Goal: Information Seeking & Learning: Learn about a topic

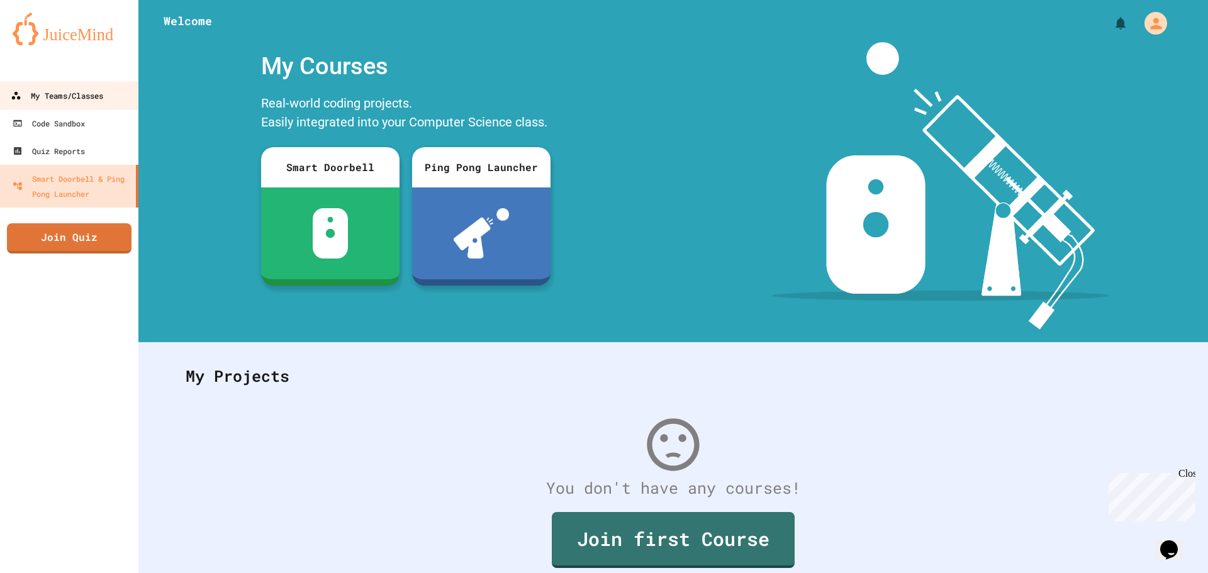
click at [47, 98] on div "My Teams/Classes" at bounding box center [57, 96] width 93 height 16
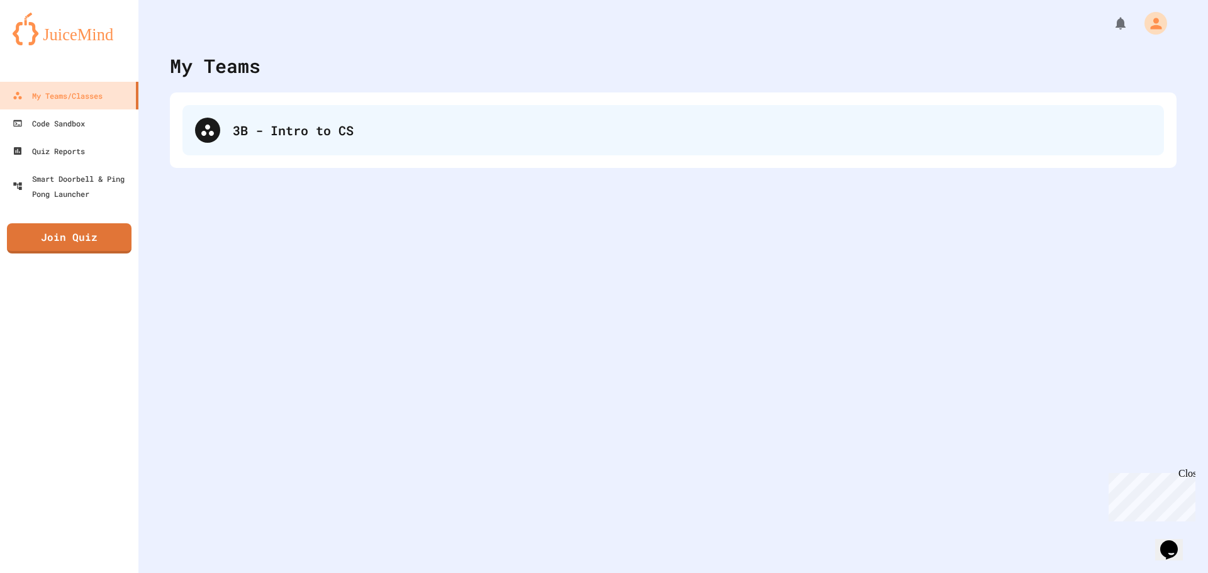
click at [354, 145] on div "3B - Intro to CS" at bounding box center [674, 130] width 982 height 50
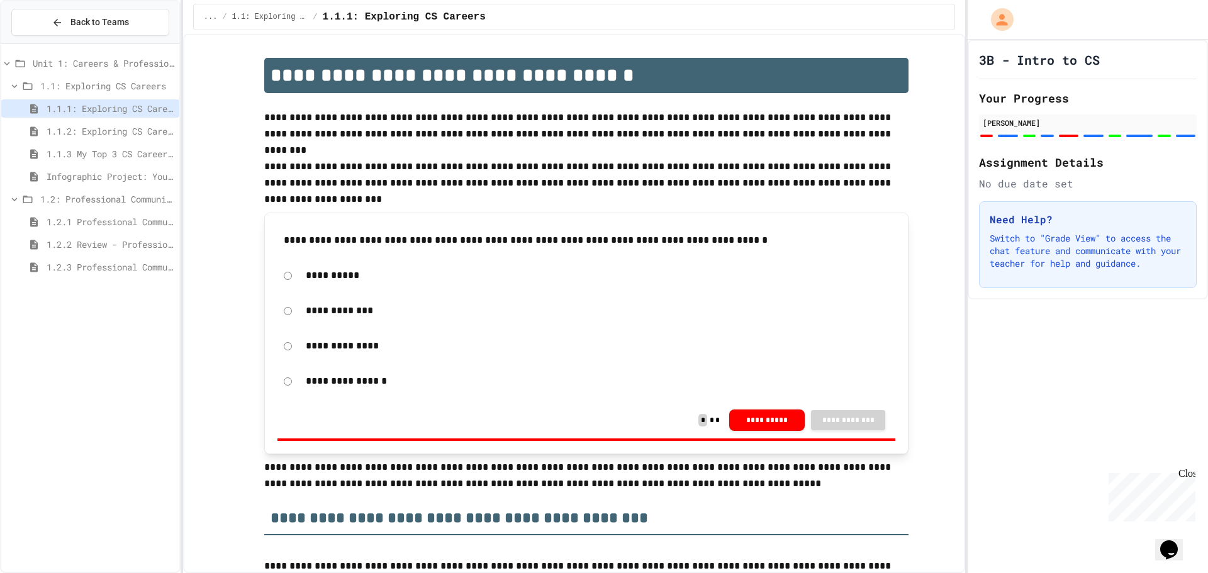
click at [75, 177] on span "Infographic Project: Your favorite CS" at bounding box center [111, 176] width 128 height 13
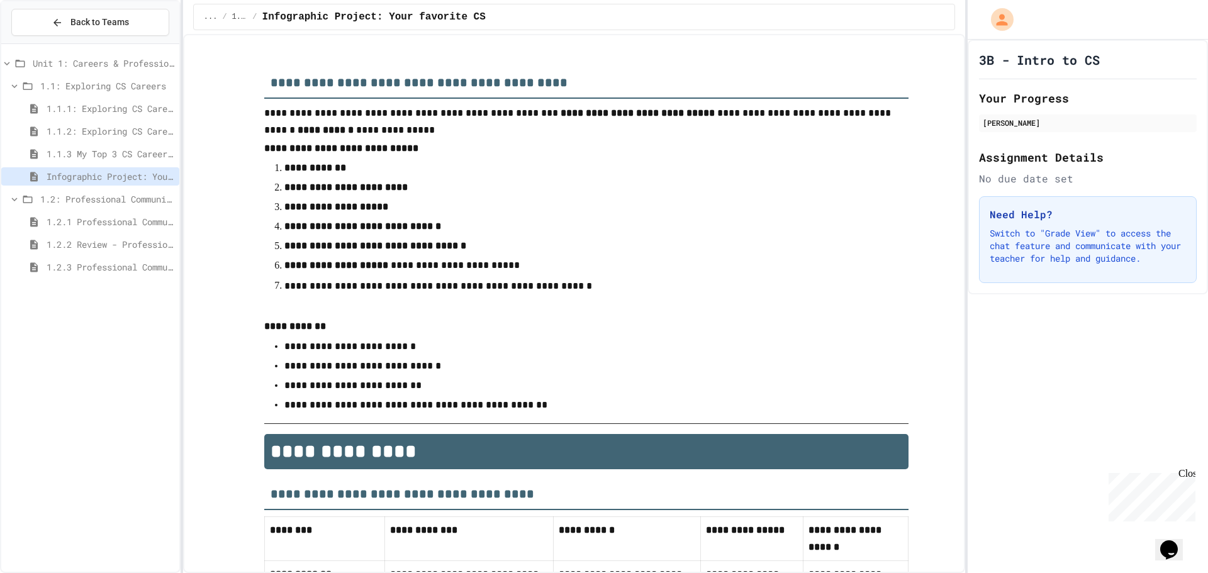
click at [111, 250] on span "1.2.2 Review - Professional Communication" at bounding box center [111, 244] width 128 height 13
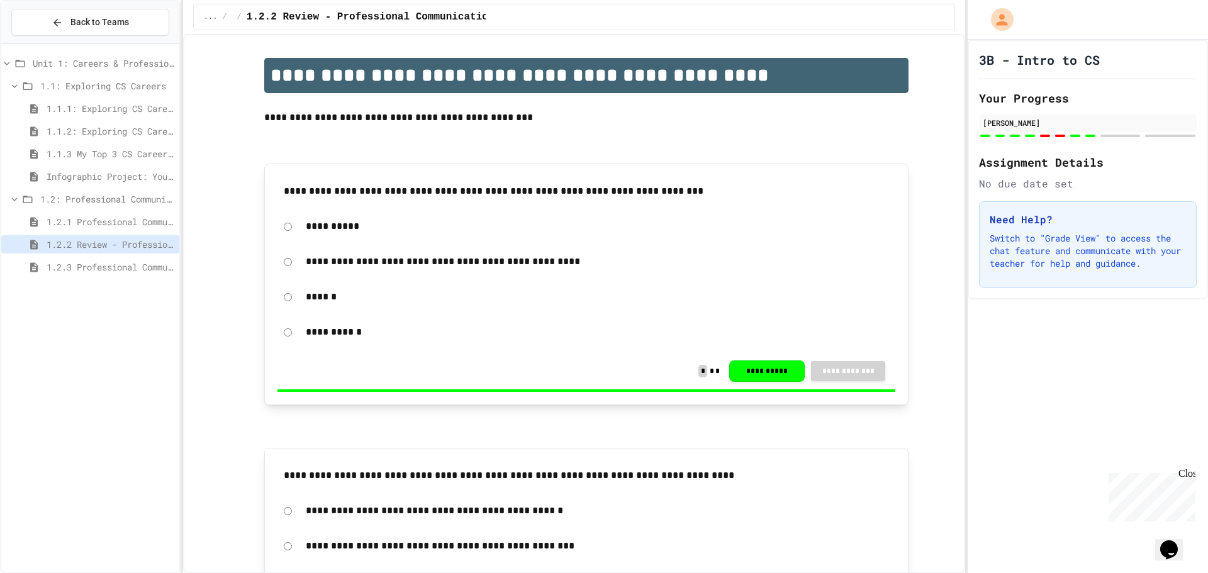
click at [117, 174] on span "Infographic Project: Your favorite CS" at bounding box center [111, 176] width 128 height 13
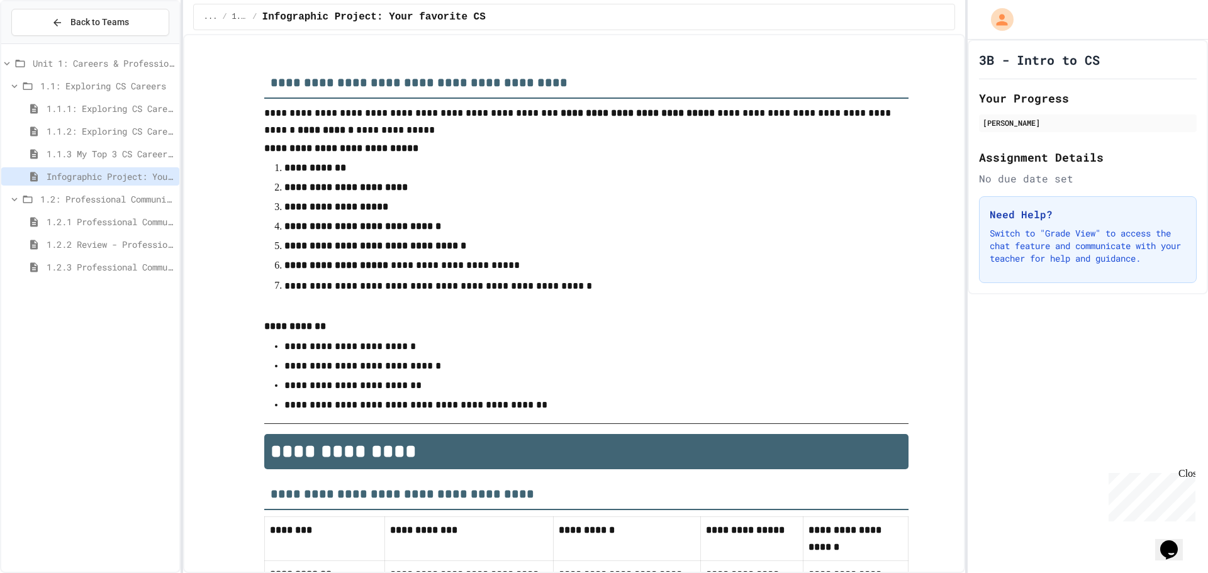
click at [125, 261] on span "1.2.3 Professional Communication Challenge" at bounding box center [111, 267] width 128 height 13
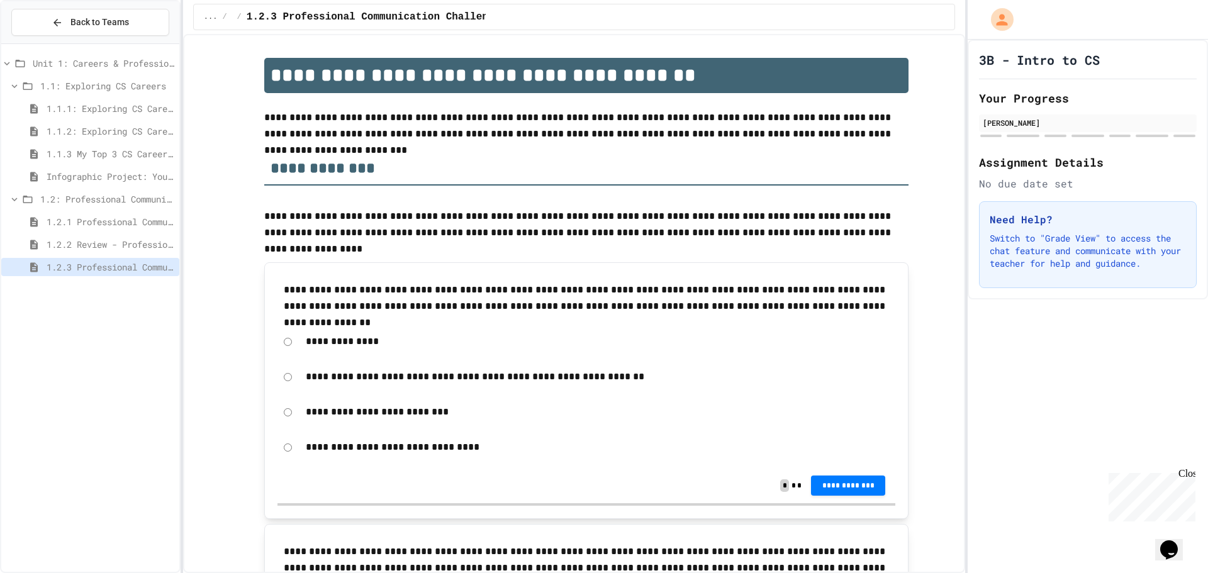
click at [111, 249] on span "1.2.2 Review - Professional Communication" at bounding box center [111, 244] width 128 height 13
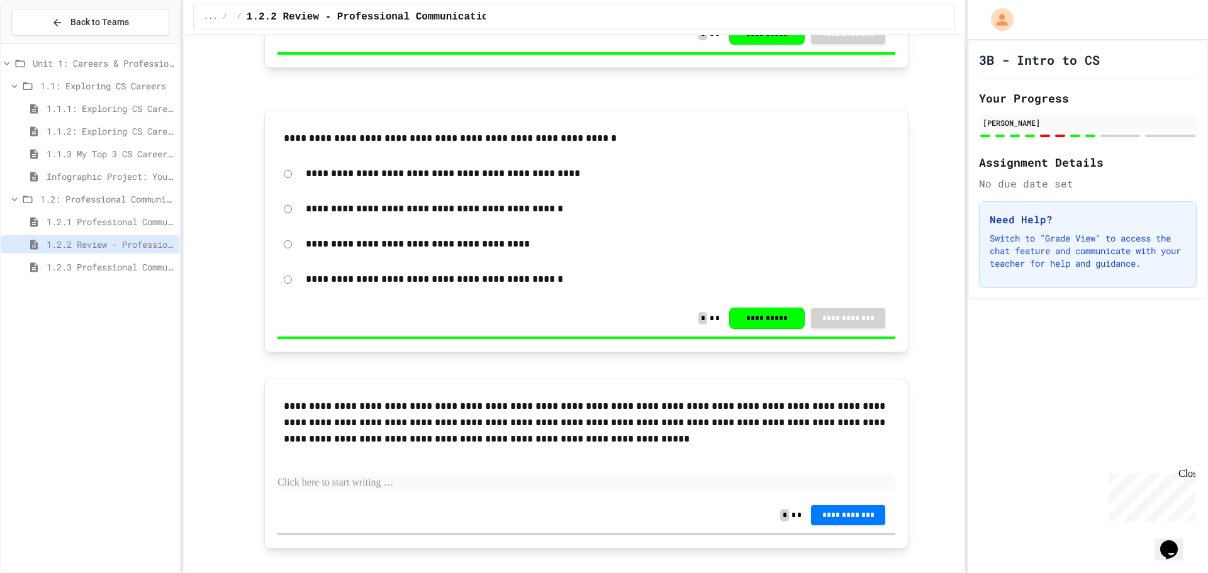
scroll to position [2294, 0]
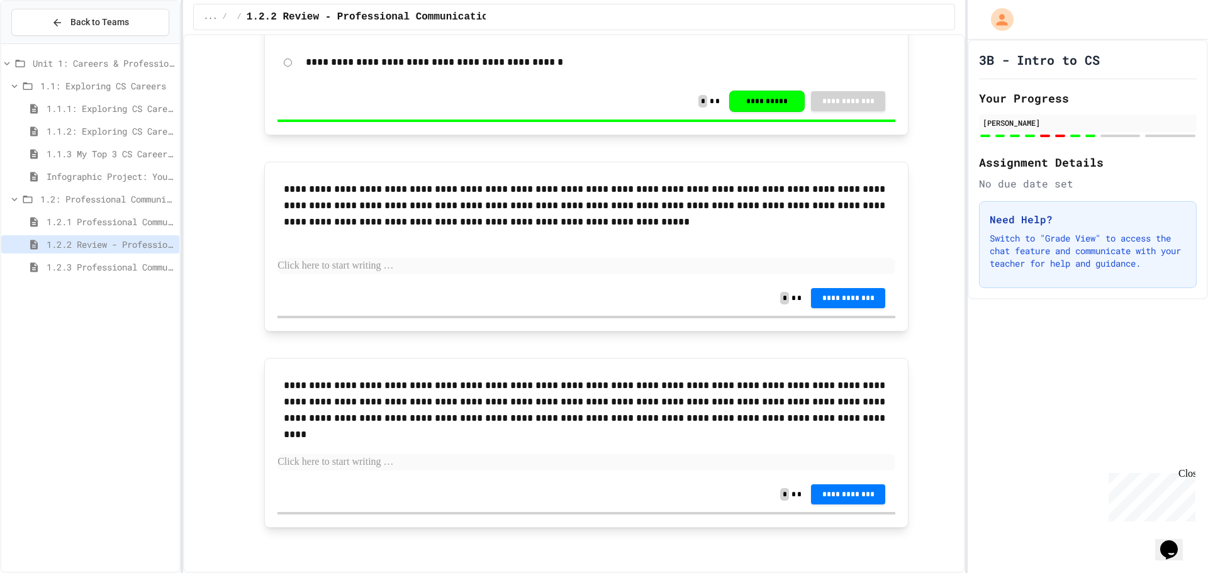
click at [154, 222] on span "1.2.1 Professional Communication" at bounding box center [111, 221] width 128 height 13
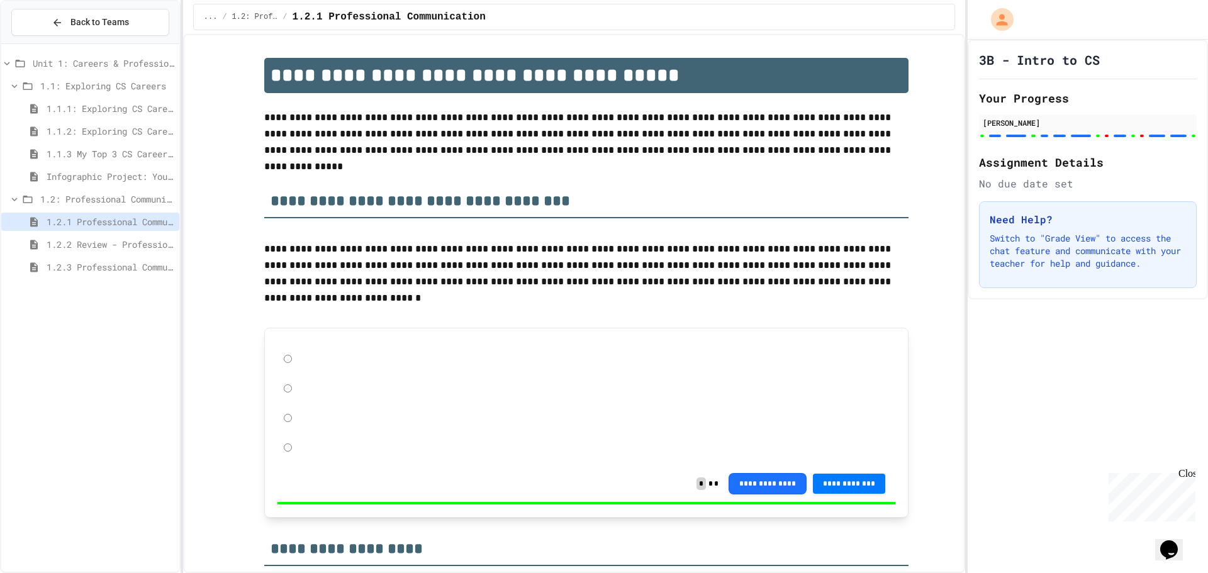
click at [154, 240] on span "1.2.2 Review - Professional Communication" at bounding box center [111, 244] width 128 height 13
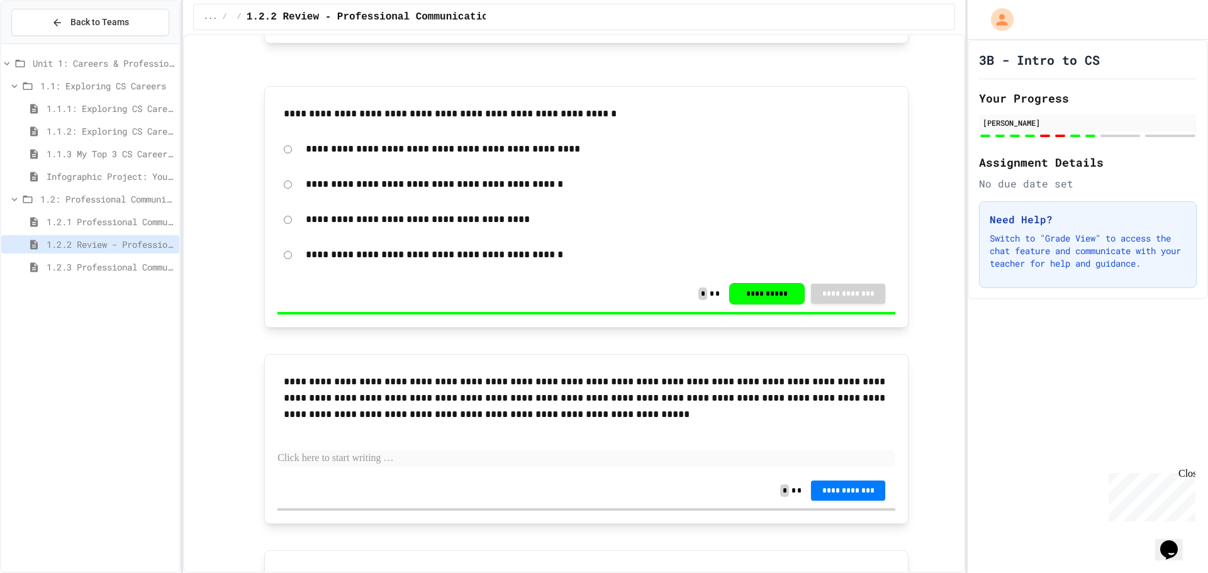
scroll to position [2294, 0]
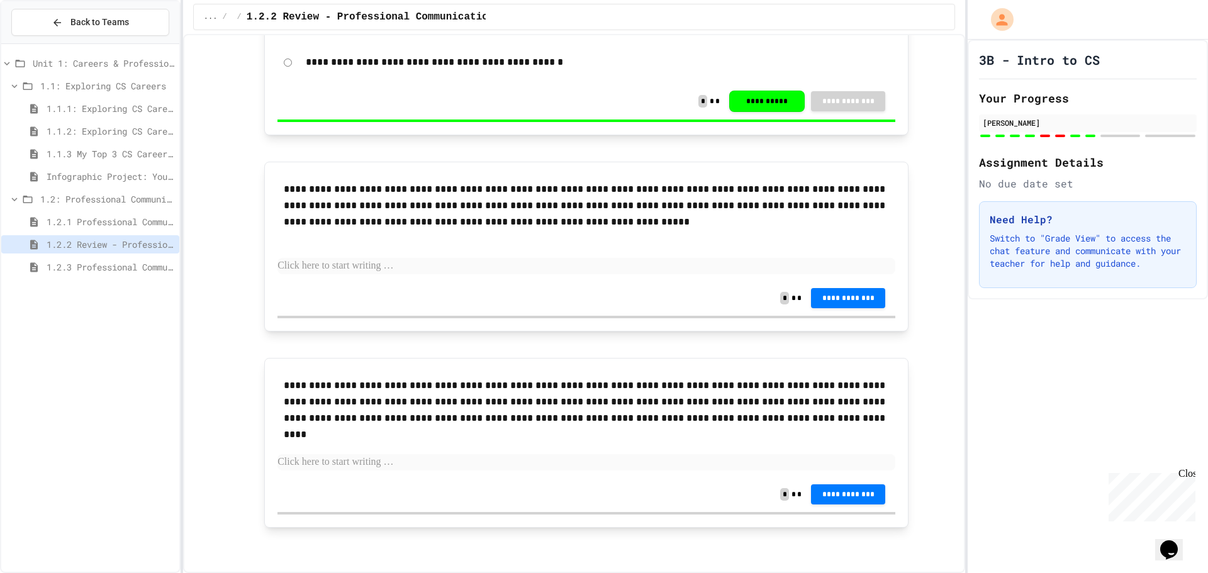
click at [452, 258] on p at bounding box center [587, 266] width 618 height 16
click at [464, 254] on div "**********" at bounding box center [587, 228] width 618 height 106
drag, startPoint x: 468, startPoint y: 262, endPoint x: 489, endPoint y: 266, distance: 21.7
click at [466, 267] on p at bounding box center [587, 266] width 618 height 16
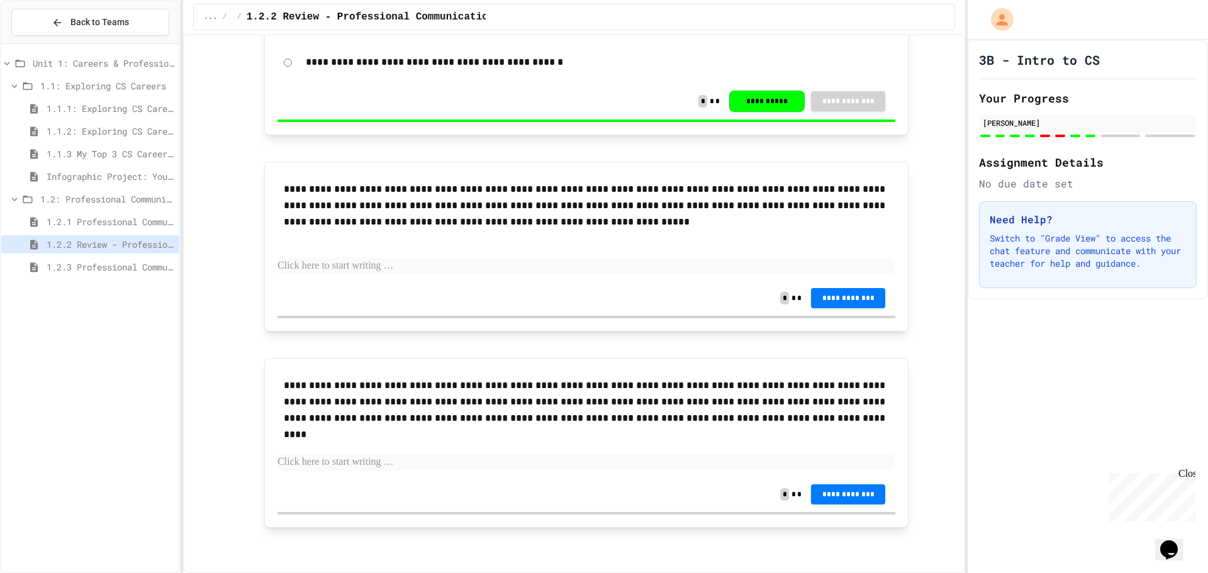
click at [109, 213] on div "1.2.1 Professional Communication" at bounding box center [90, 222] width 178 height 18
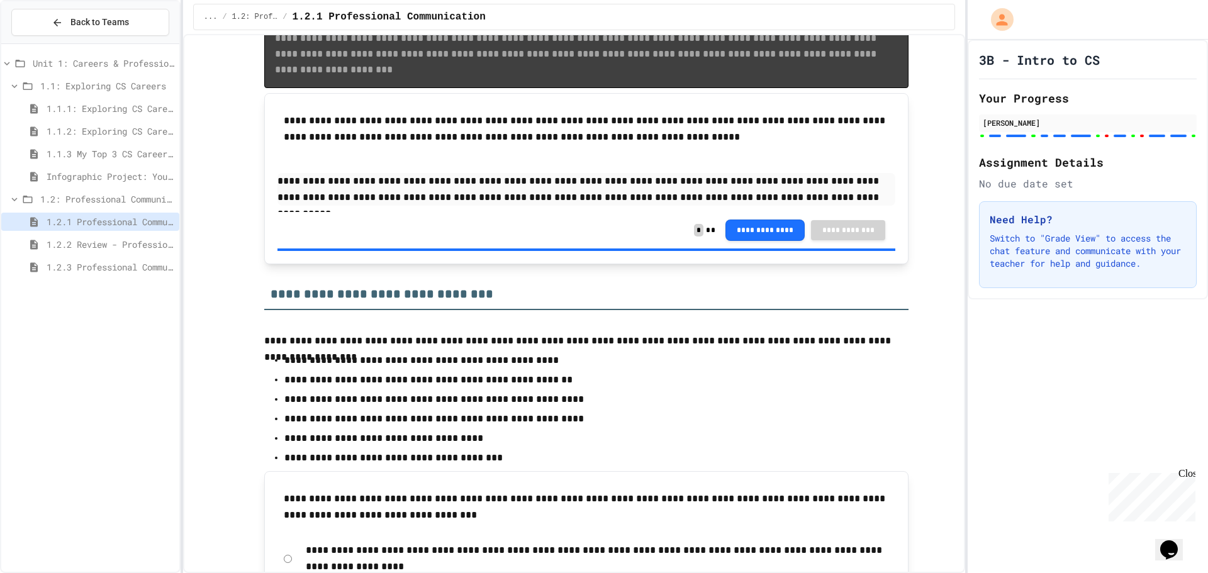
scroll to position [4846, 0]
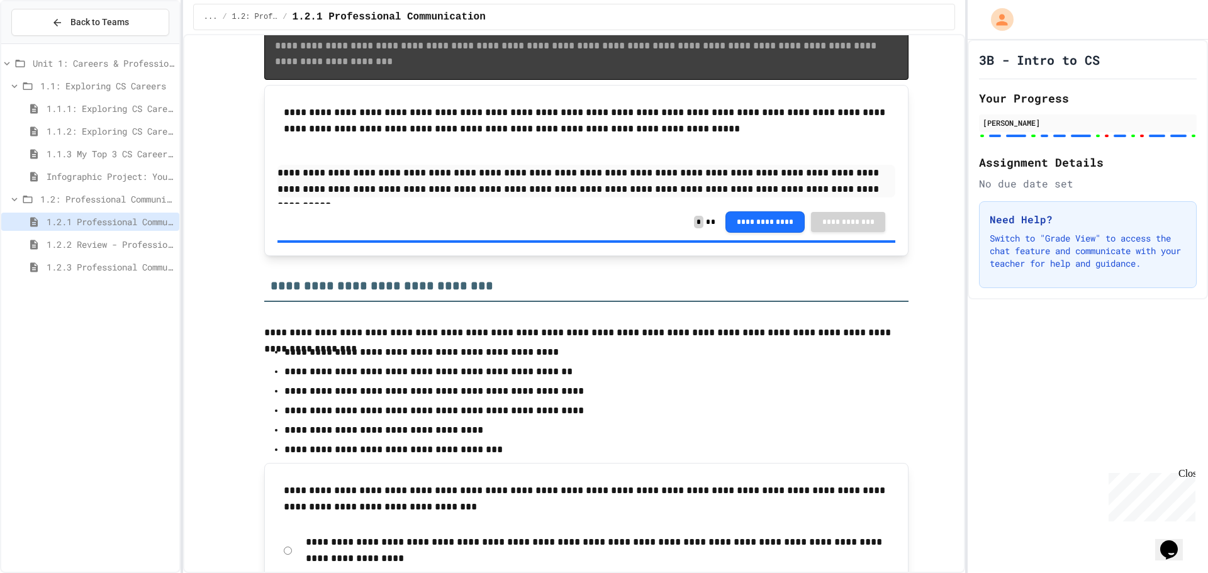
click at [152, 235] on div "1.2.2 Review - Professional Communication" at bounding box center [90, 244] width 178 height 18
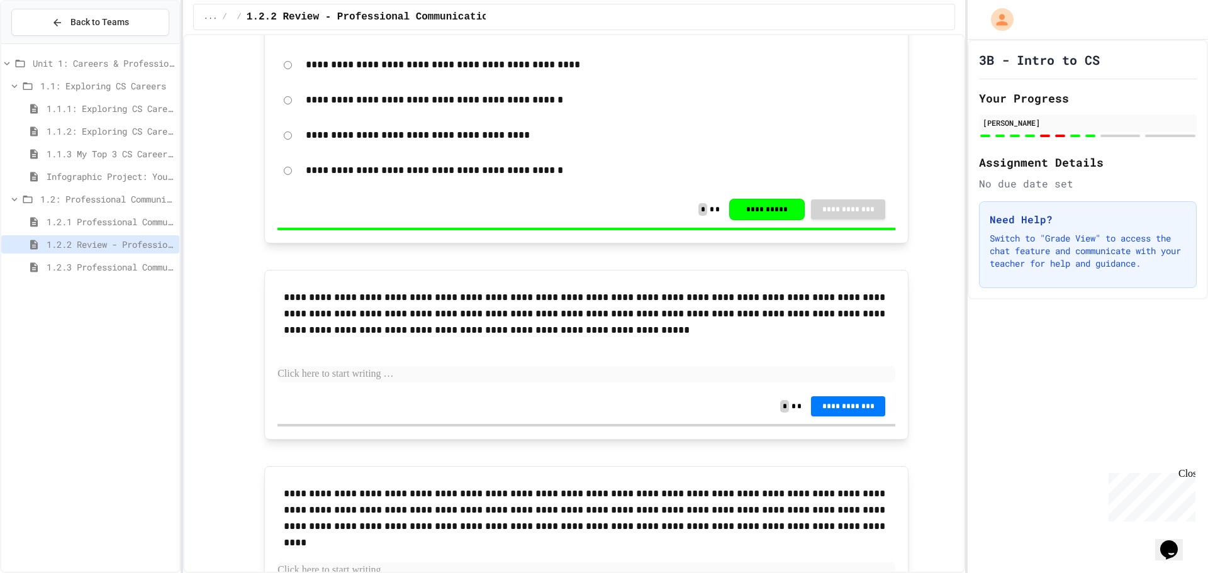
scroll to position [2294, 0]
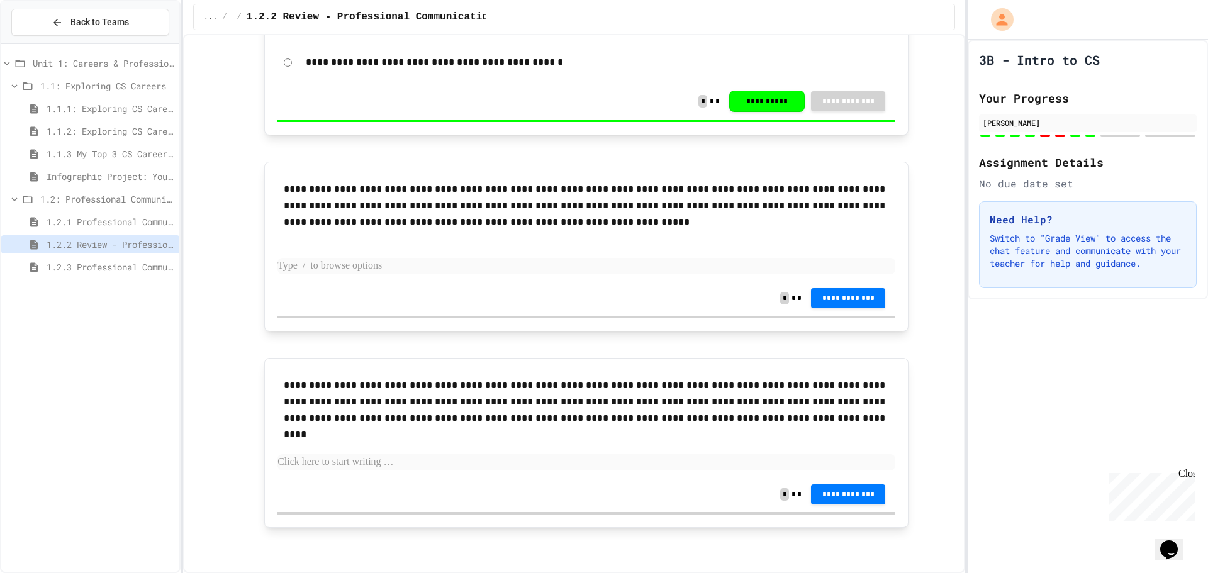
click at [478, 259] on p at bounding box center [587, 266] width 618 height 16
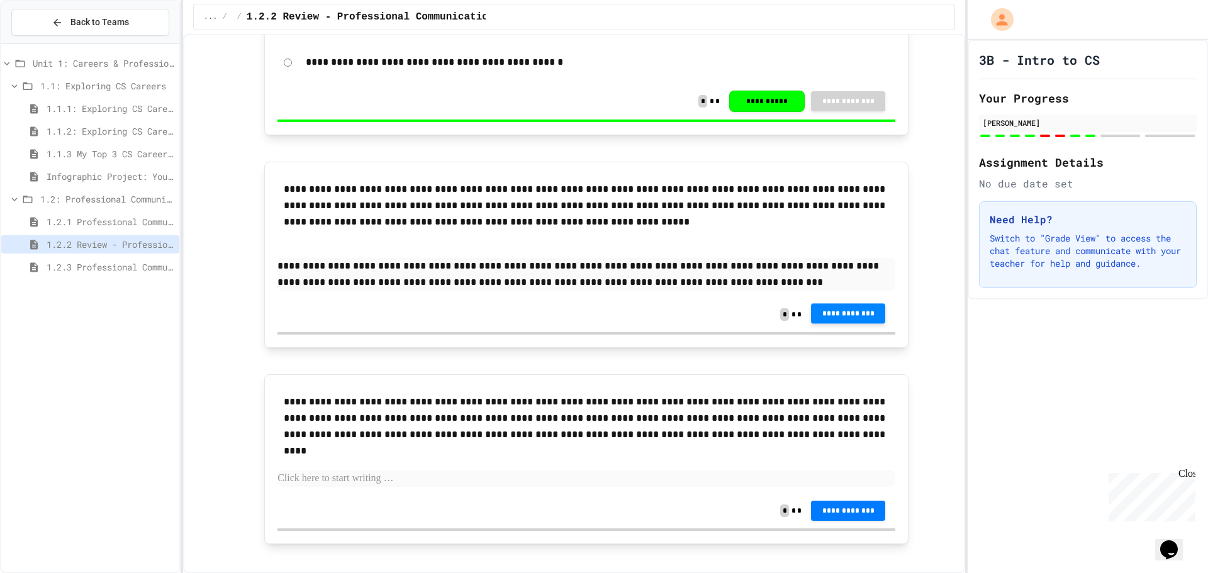
click at [828, 310] on span "**********" at bounding box center [848, 313] width 54 height 10
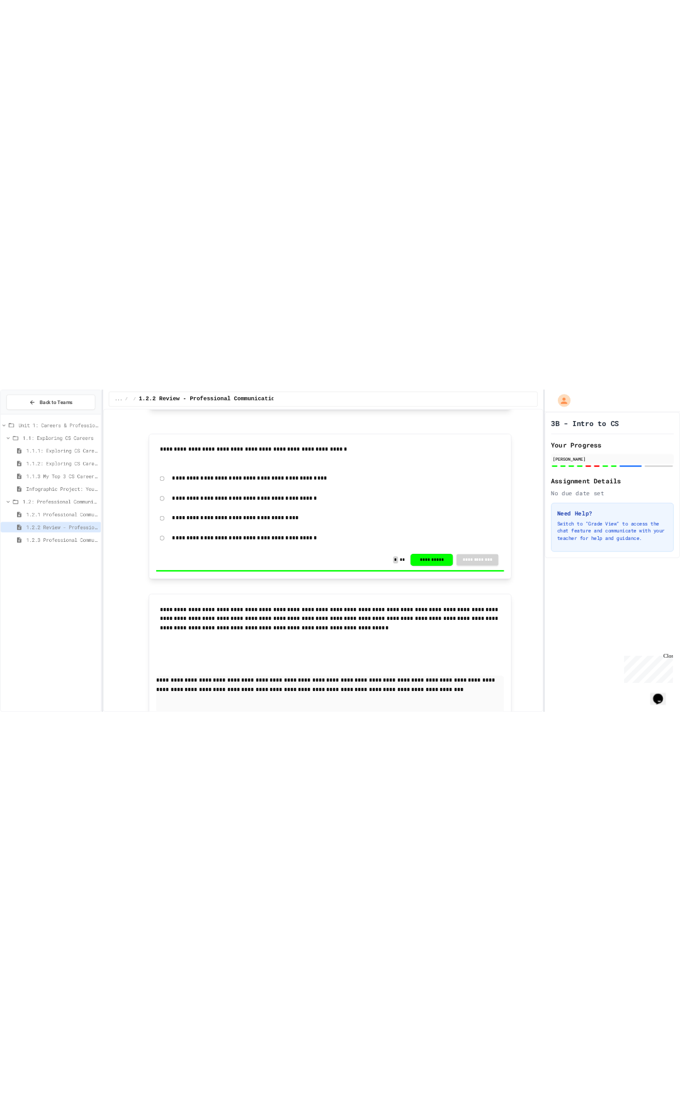
scroll to position [2531, 0]
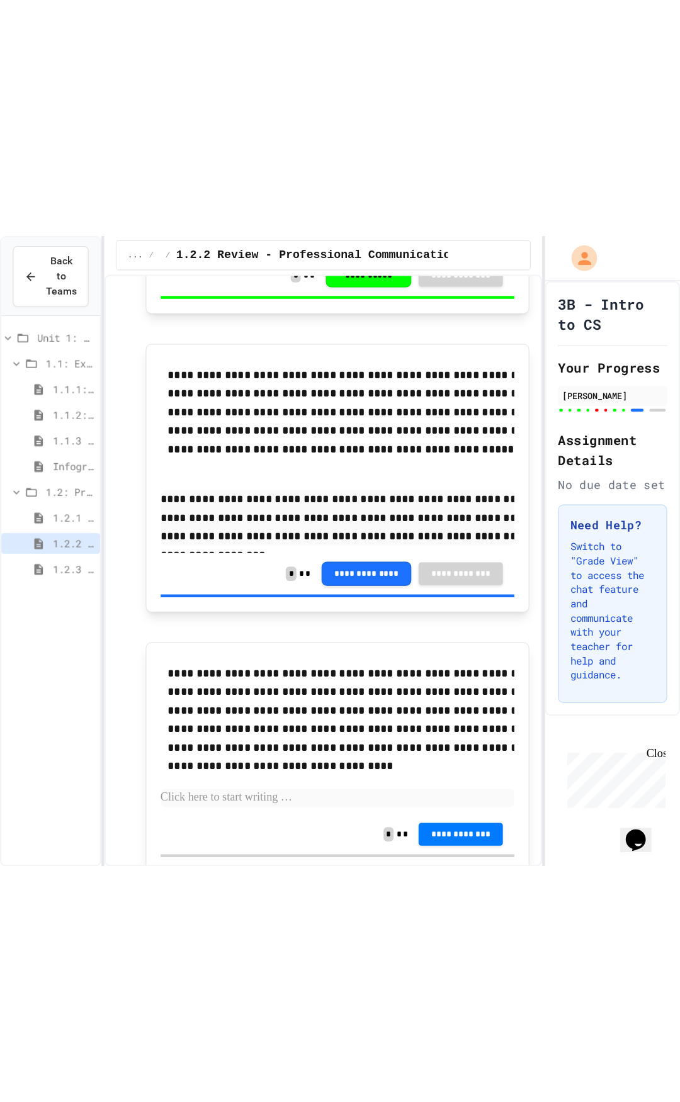
scroll to position [2035, 0]
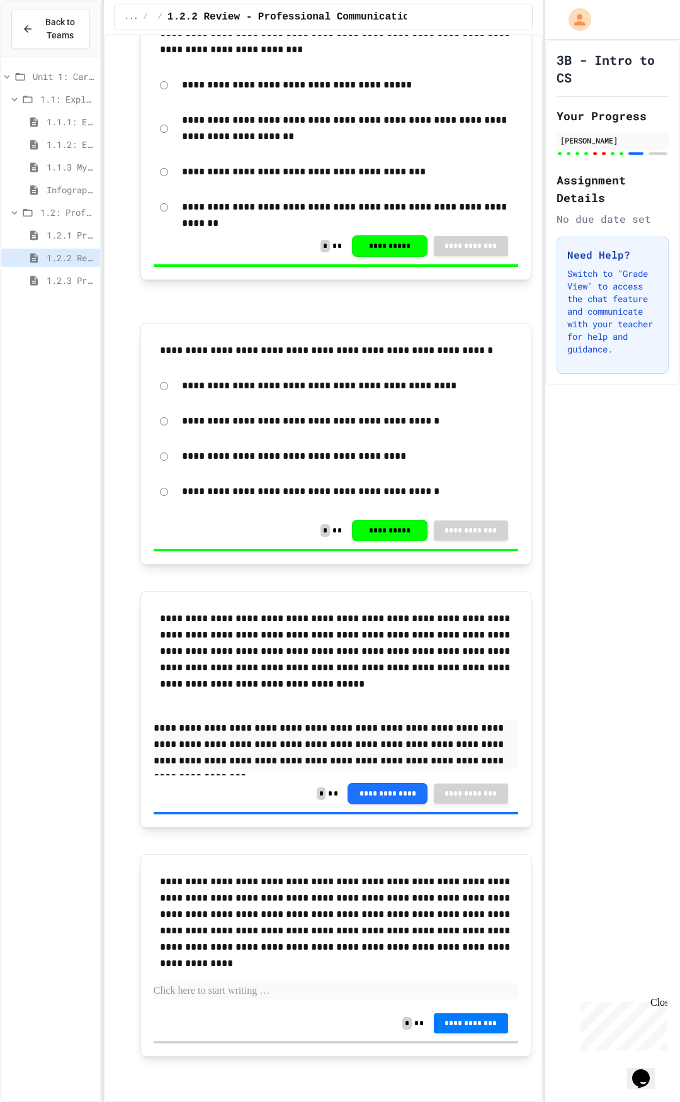
click at [73, 277] on span "1.2.3 Professional Communication Challenge" at bounding box center [71, 280] width 48 height 13
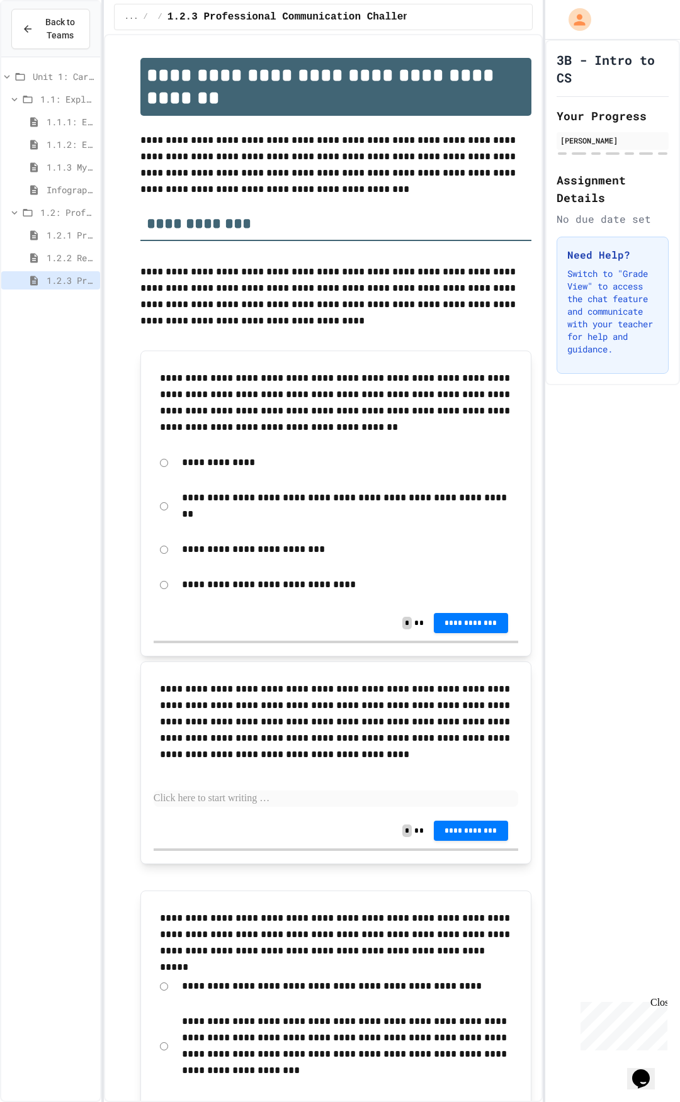
click at [64, 236] on span "1.2.1 Professional Communication" at bounding box center [71, 234] width 48 height 13
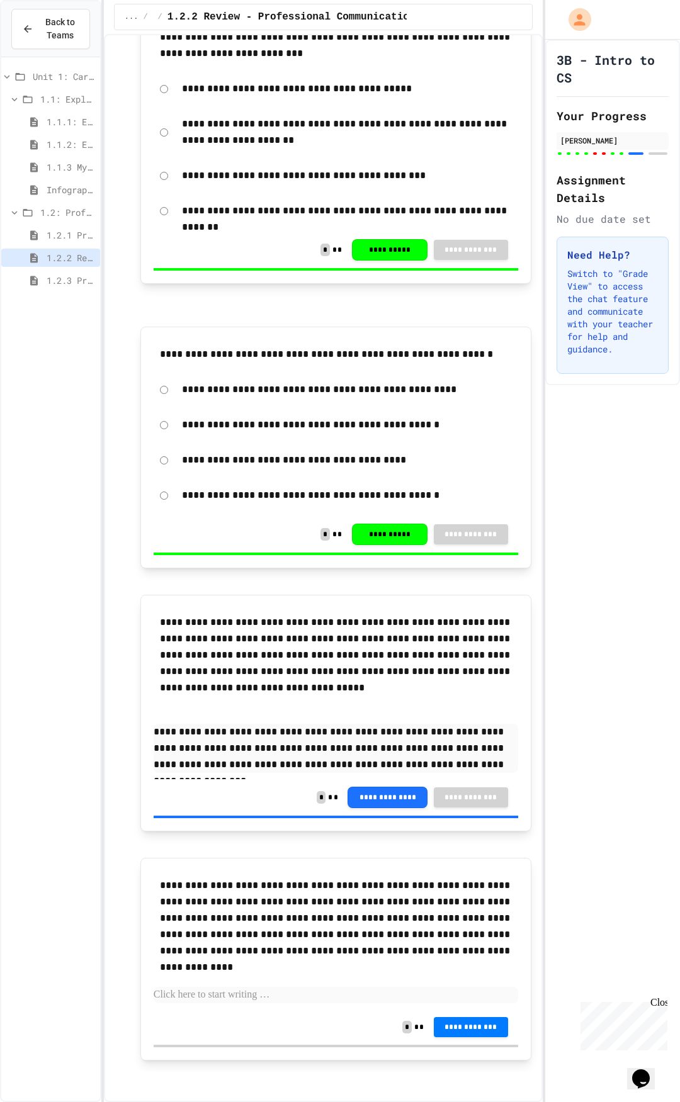
scroll to position [2035, 0]
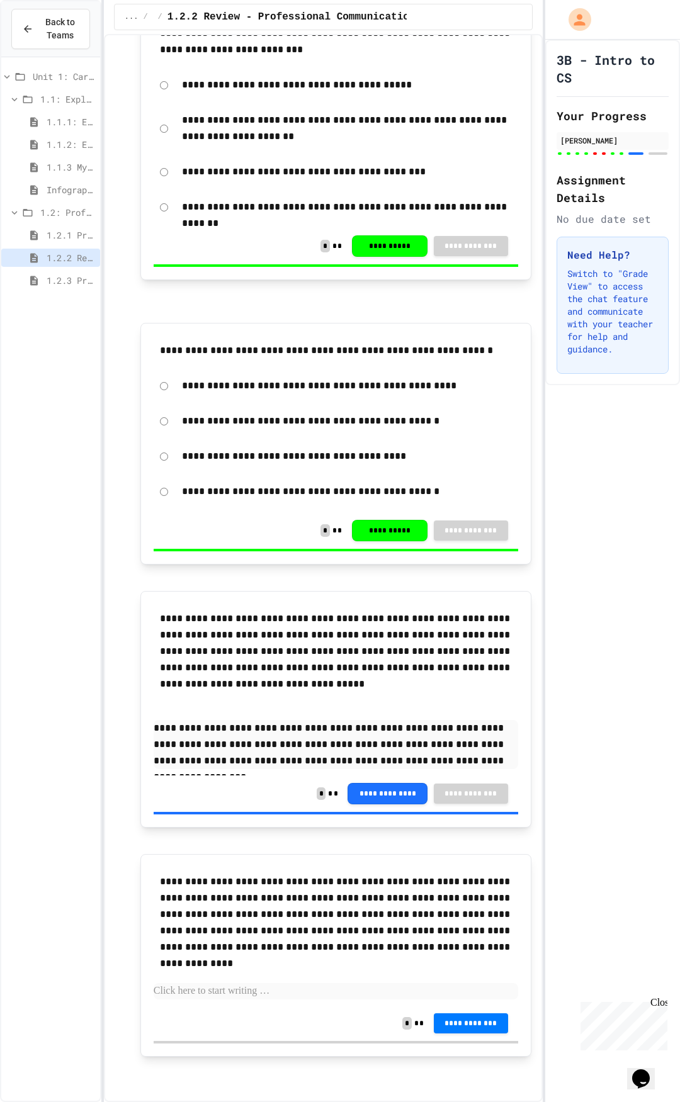
click at [64, 185] on span "Infographic Project: Your favorite CS" at bounding box center [71, 189] width 48 height 13
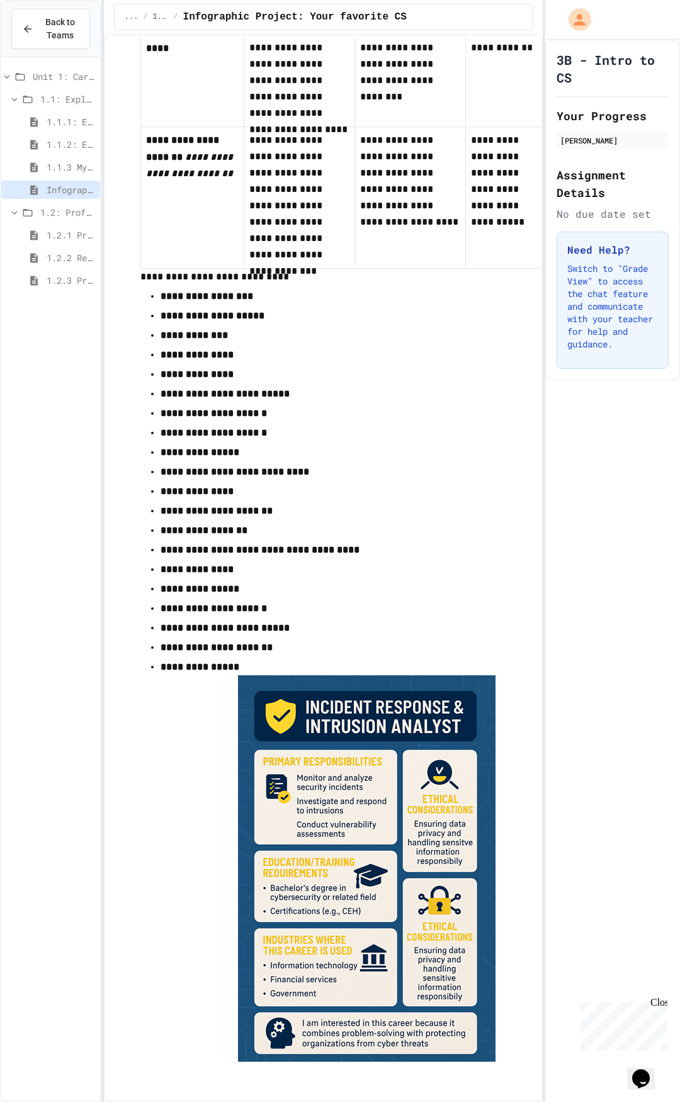
scroll to position [1067, 0]
click at [46, 110] on div "1.1: Exploring CS Careers" at bounding box center [50, 101] width 99 height 23
click at [50, 125] on span "1.1.1: Exploring CS Careers" at bounding box center [71, 121] width 48 height 13
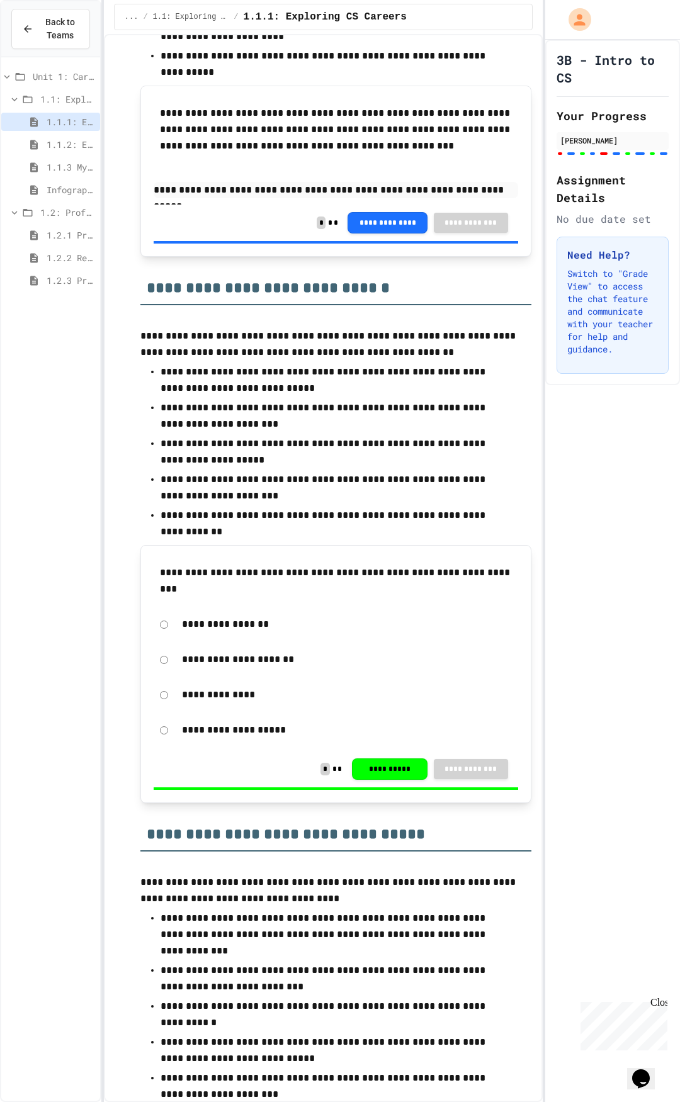
scroll to position [3272, 0]
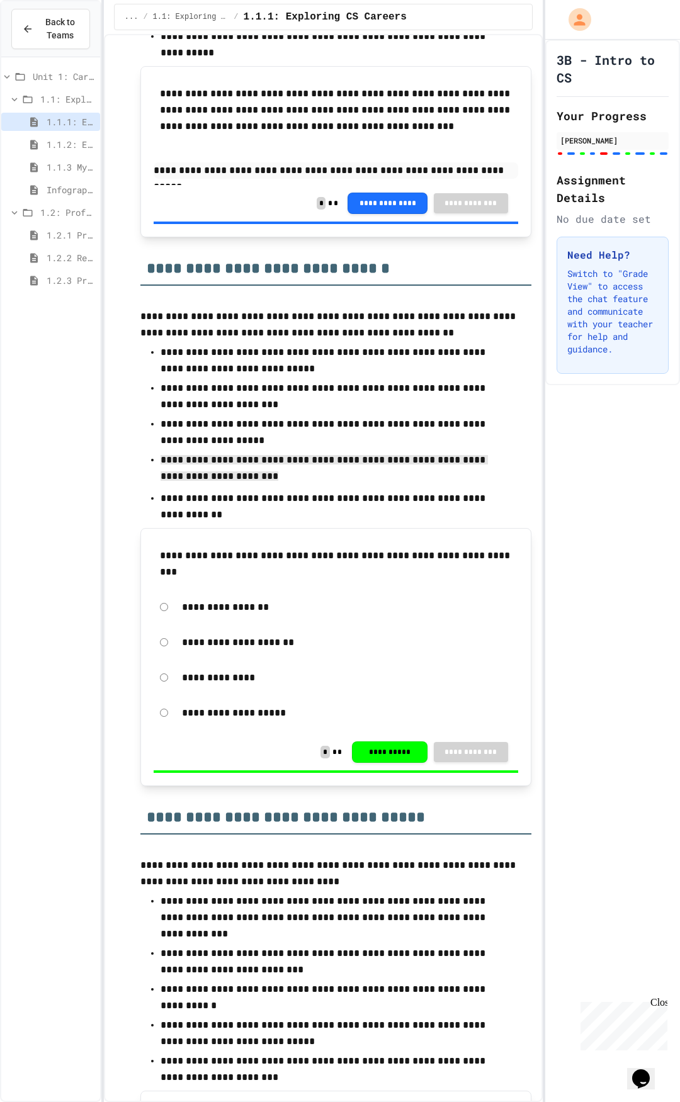
drag, startPoint x: 160, startPoint y: 459, endPoint x: 301, endPoint y: 471, distance: 141.5
click at [301, 471] on p "**********" at bounding box center [330, 469] width 341 height 35
click at [491, 453] on p "**********" at bounding box center [330, 469] width 341 height 35
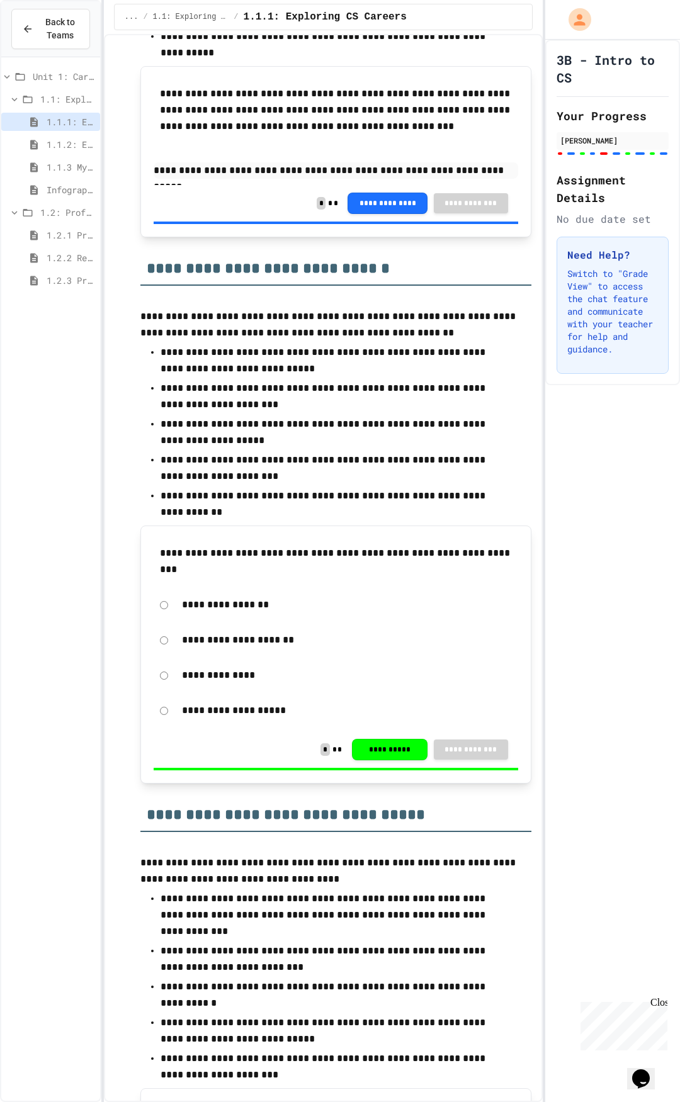
click at [58, 186] on span "Infographic Project: Your favorite CS" at bounding box center [71, 189] width 48 height 13
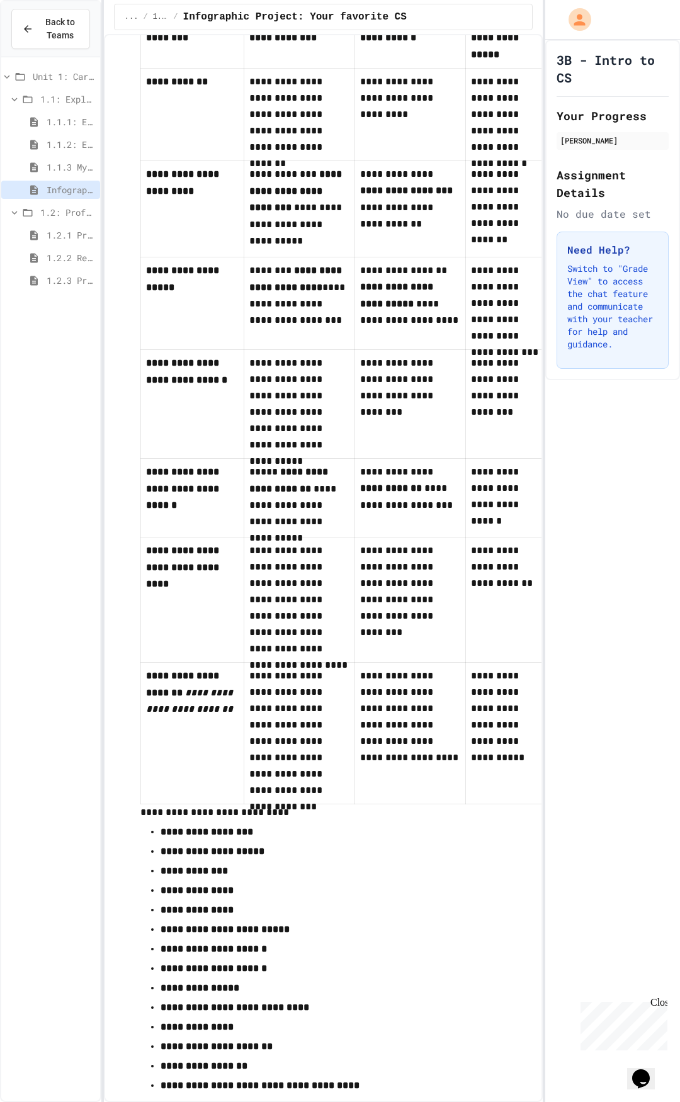
scroll to position [315, 0]
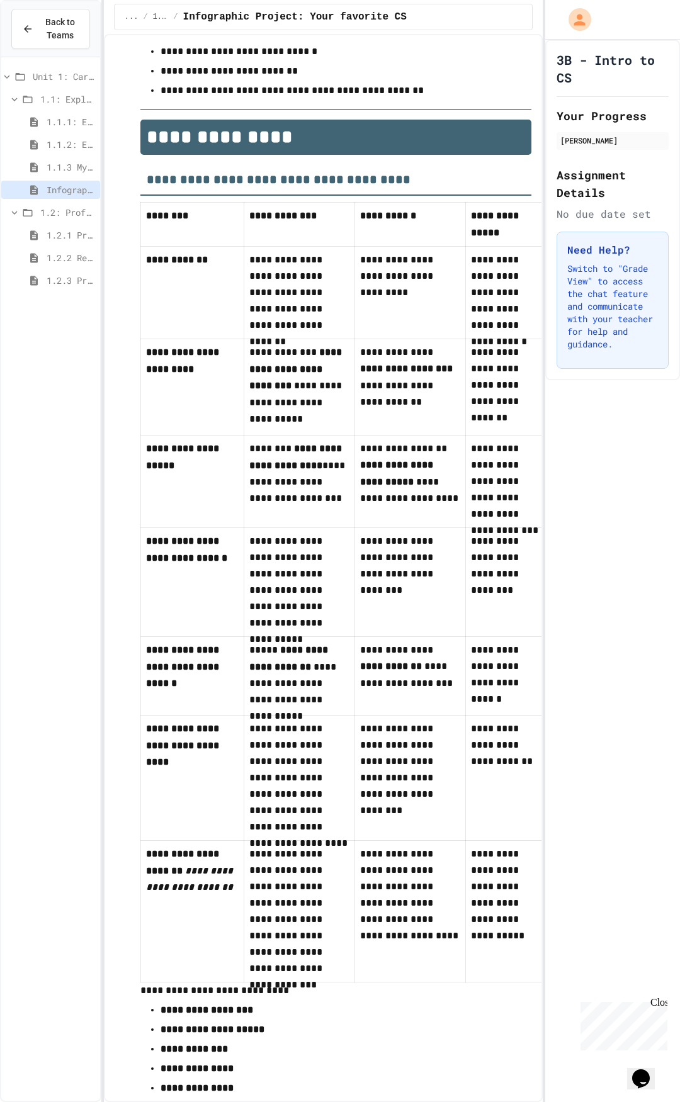
click at [50, 225] on div "1.2: Professional Communication" at bounding box center [50, 214] width 99 height 23
click at [50, 228] on span "1.2.1 Professional Communication" at bounding box center [71, 234] width 48 height 13
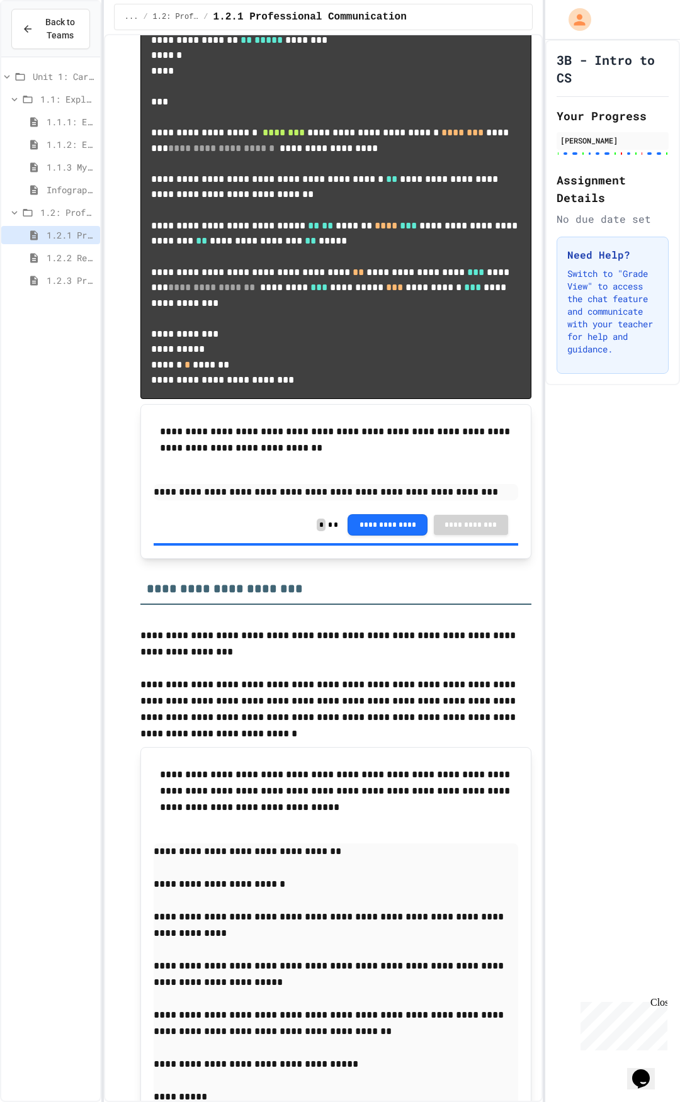
scroll to position [1007, 0]
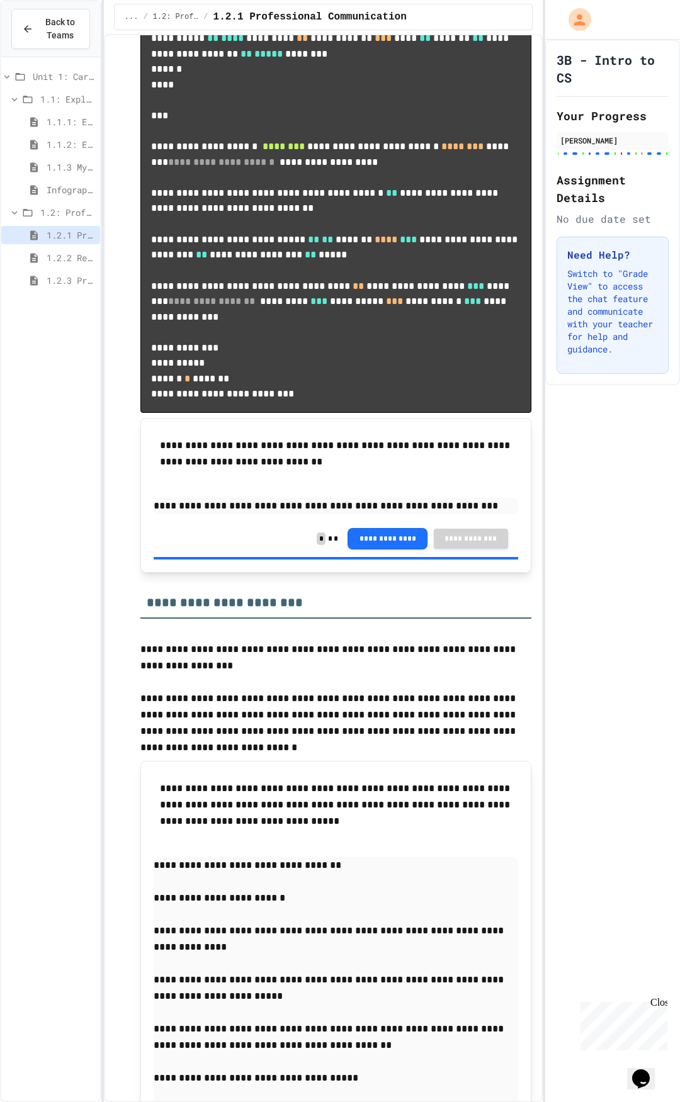
click at [66, 189] on span "Infographic Project: Your favorite CS" at bounding box center [71, 189] width 48 height 13
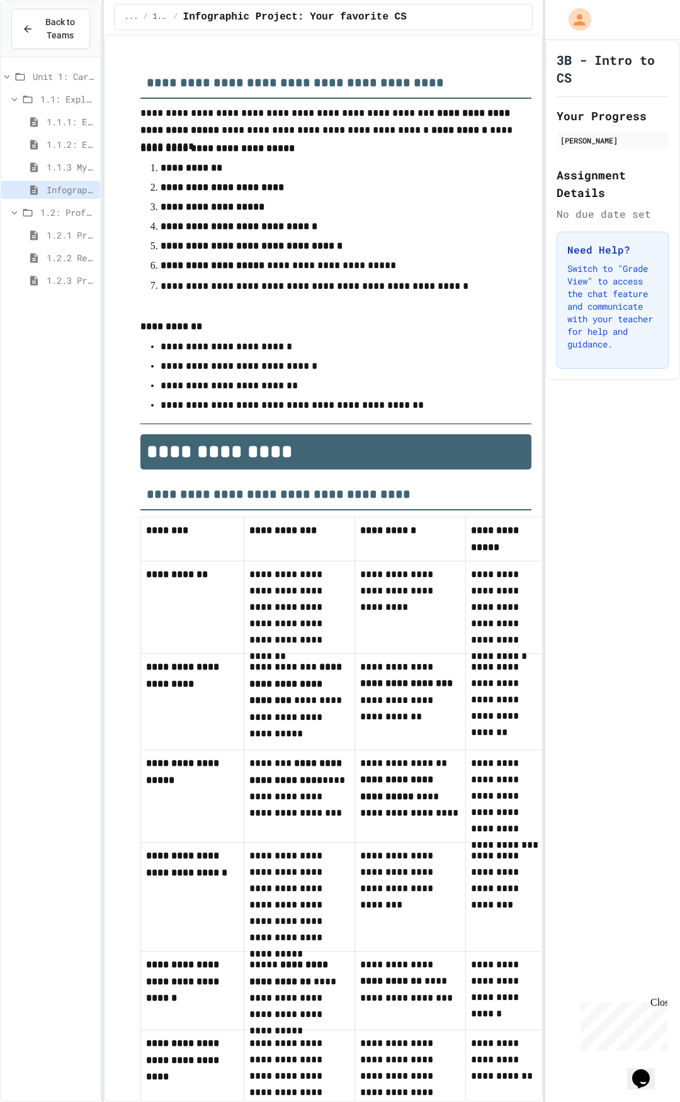
click at [69, 228] on span "1.2.1 Professional Communication" at bounding box center [71, 234] width 48 height 13
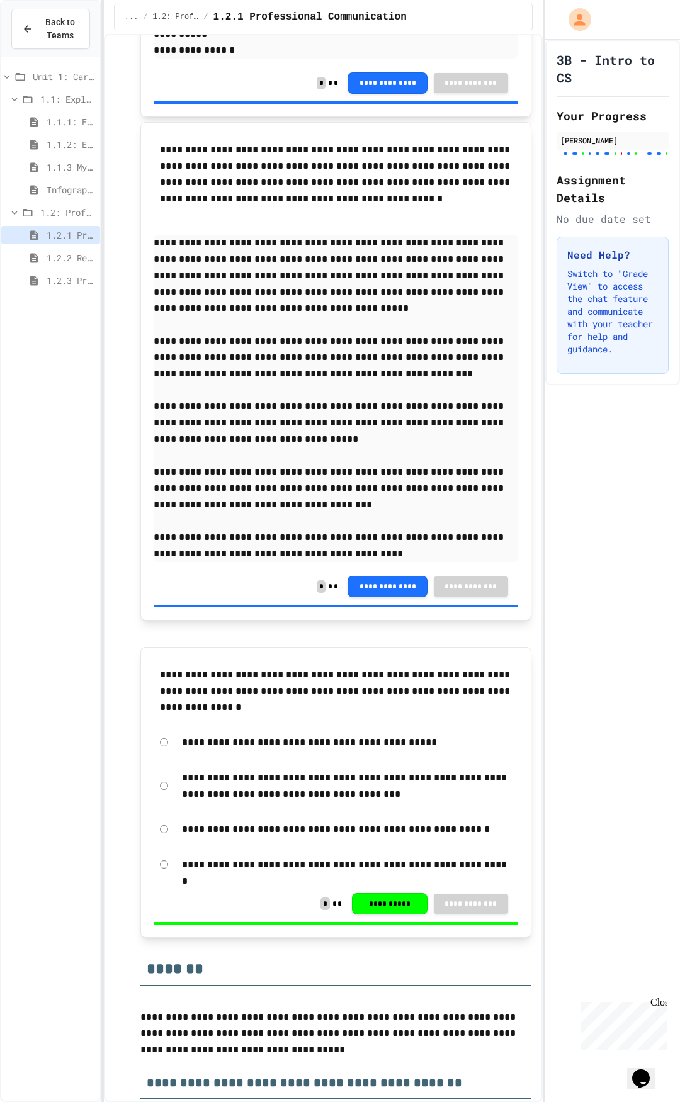
scroll to position [7426, 0]
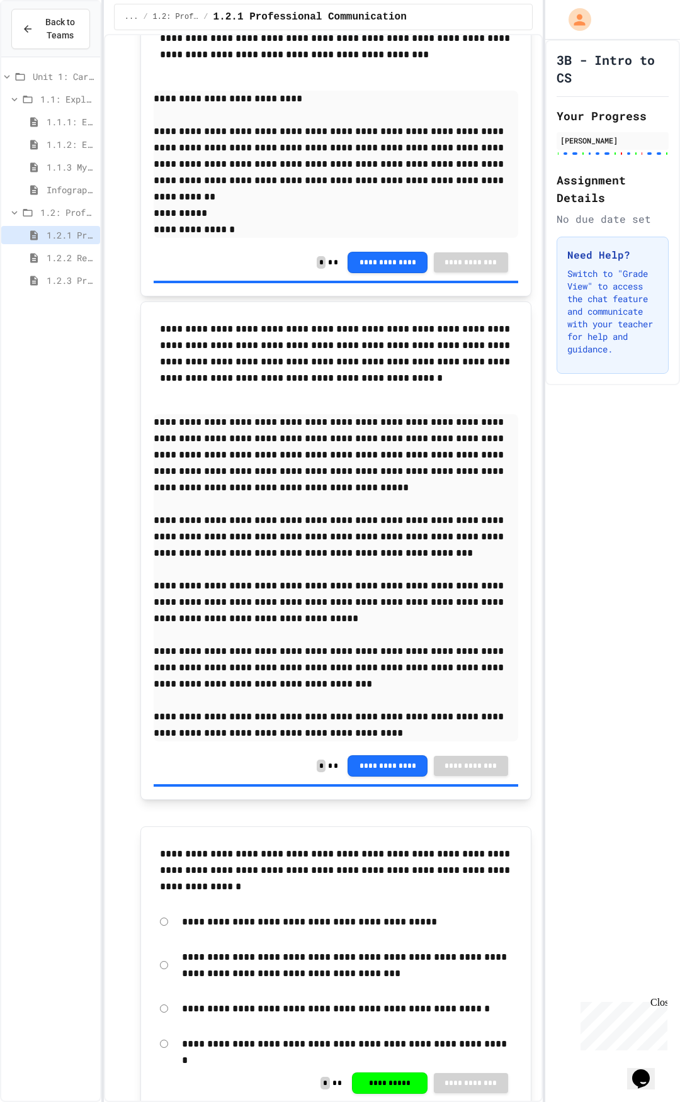
click at [60, 184] on span "Infographic Project: Your favorite CS" at bounding box center [71, 189] width 48 height 13
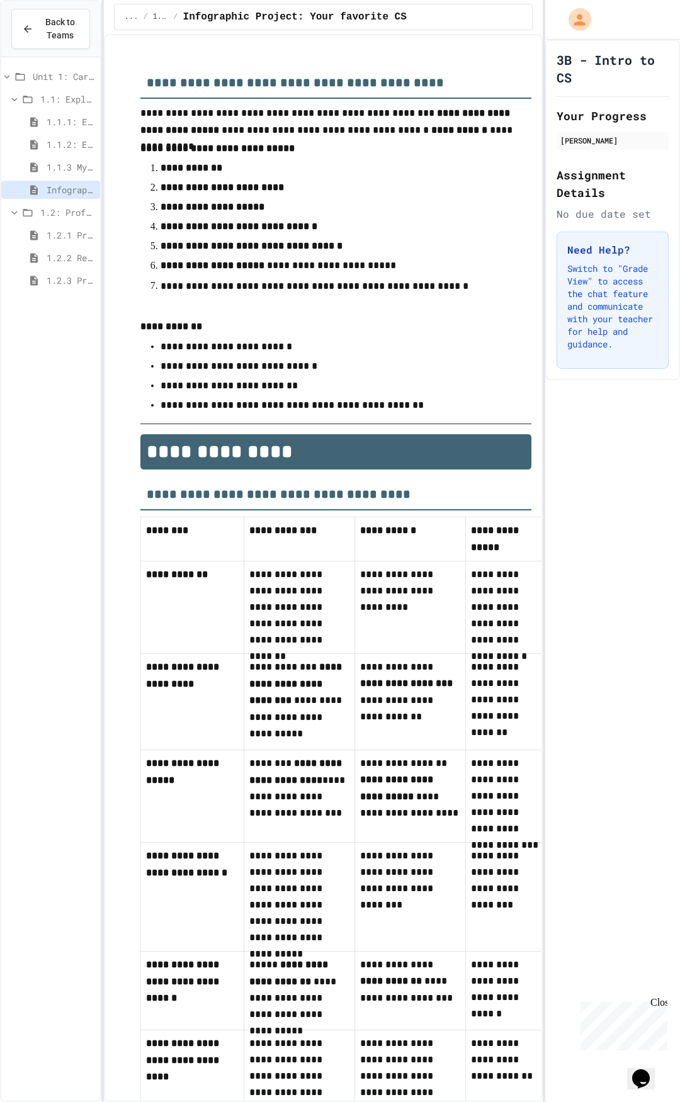
drag, startPoint x: 59, startPoint y: 223, endPoint x: 59, endPoint y: 235, distance: 12.0
click at [59, 228] on div "Unit 1: Careers & Professionalism 1.1: Exploring CS Careers 1.1.1: Exploring CS…" at bounding box center [50, 180] width 99 height 237
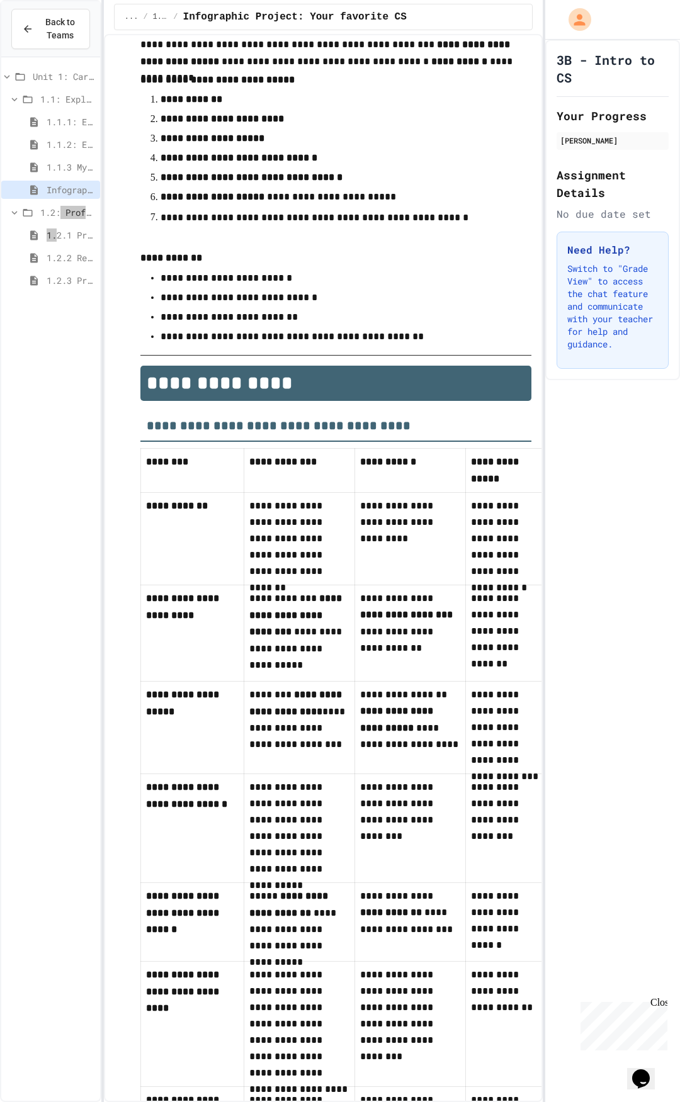
scroll to position [63, 0]
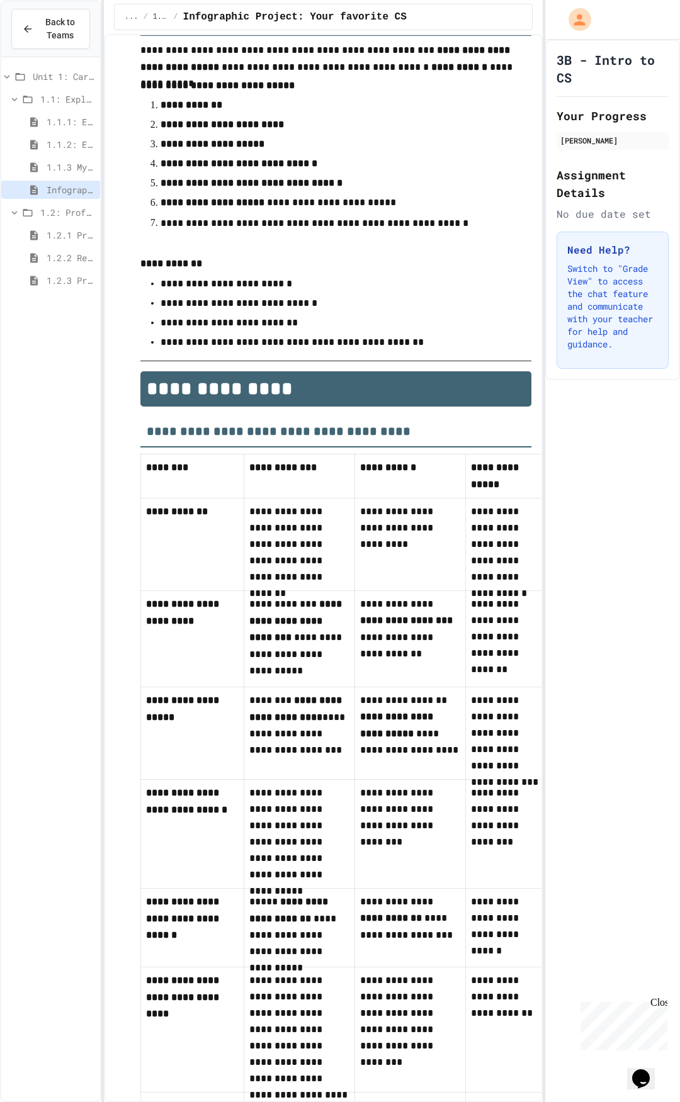
click at [85, 115] on span "1.1.1: Exploring CS Careers" at bounding box center [71, 121] width 48 height 13
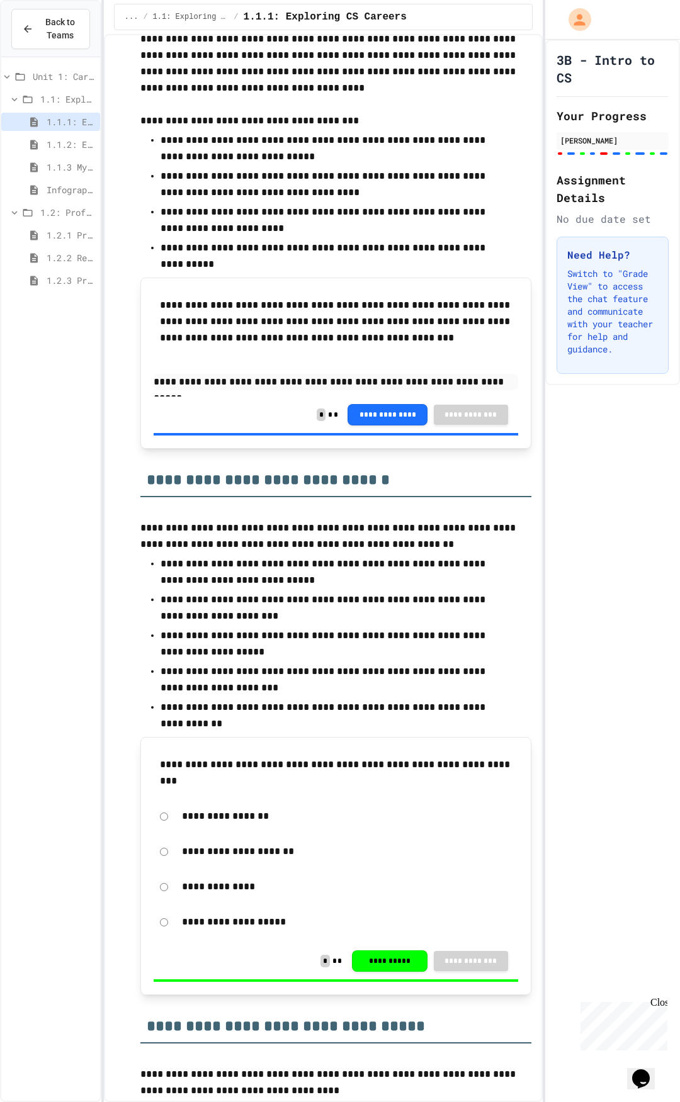
scroll to position [3084, 0]
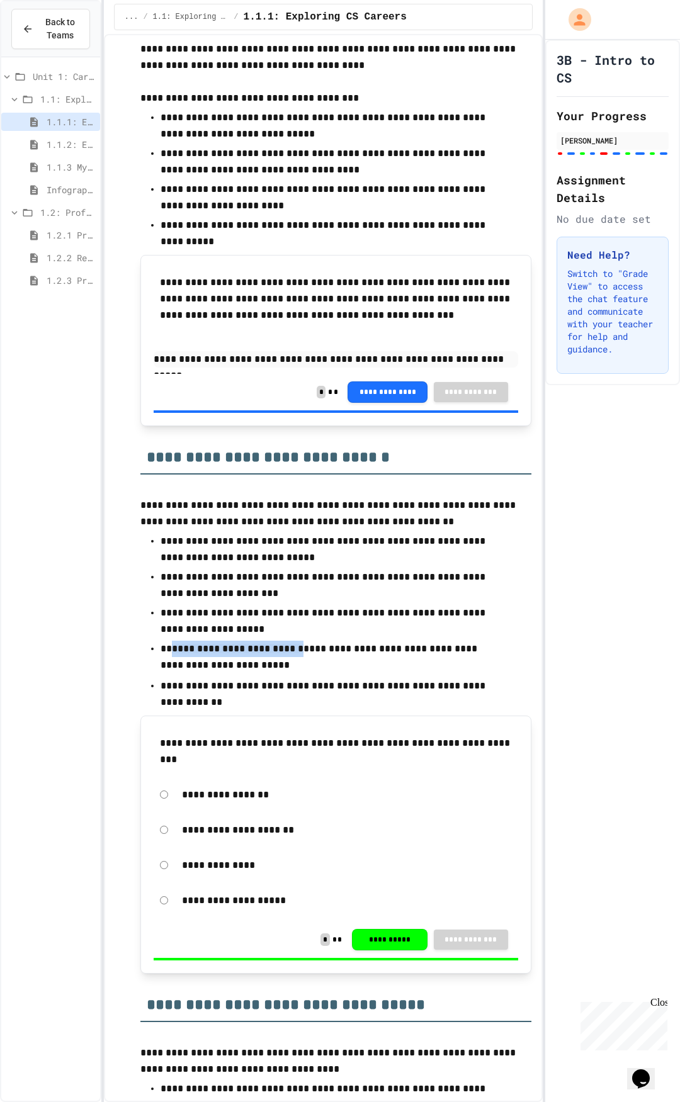
drag, startPoint x: 284, startPoint y: 646, endPoint x: 169, endPoint y: 642, distance: 115.9
click at [169, 573] on p "**********" at bounding box center [330, 658] width 341 height 34
click at [69, 184] on span "Infographic Project: Your favorite CS" at bounding box center [71, 189] width 48 height 13
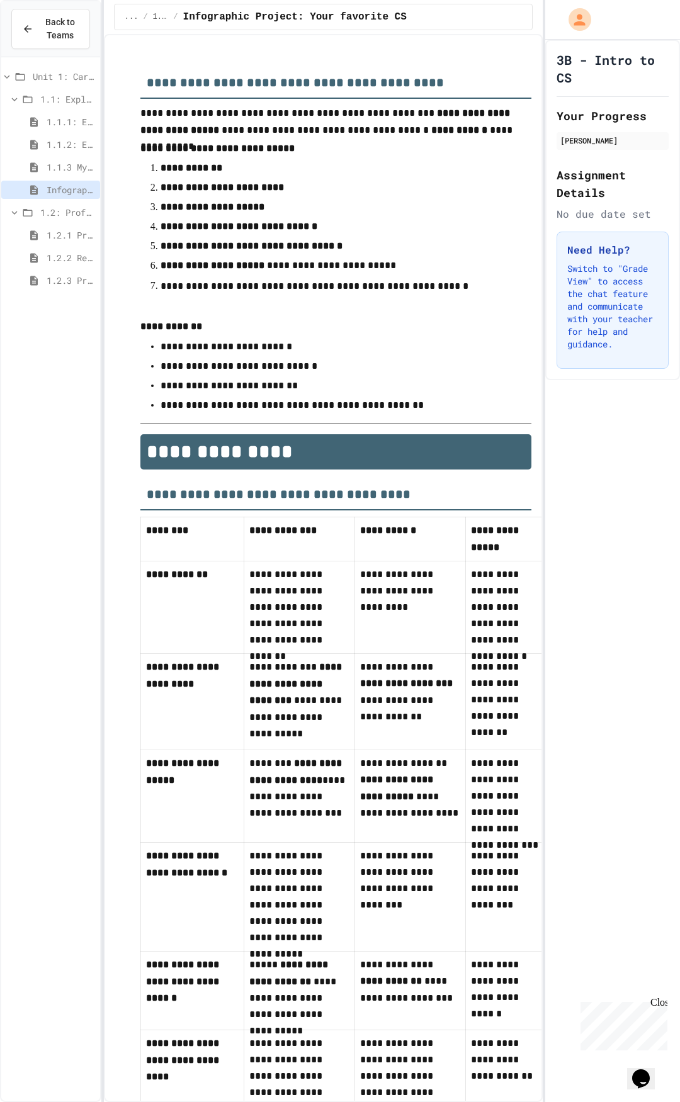
click at [144, 368] on ul "**********" at bounding box center [335, 375] width 391 height 77
click at [1, 379] on div "Back to Teams Unit 1: Careers & Professionalism 1.1: Exploring CS Careers 1.1.1…" at bounding box center [50, 551] width 101 height 1102
click at [8, 216] on div "1.2: Professional Communication" at bounding box center [50, 212] width 99 height 18
